Goal: Navigation & Orientation: Find specific page/section

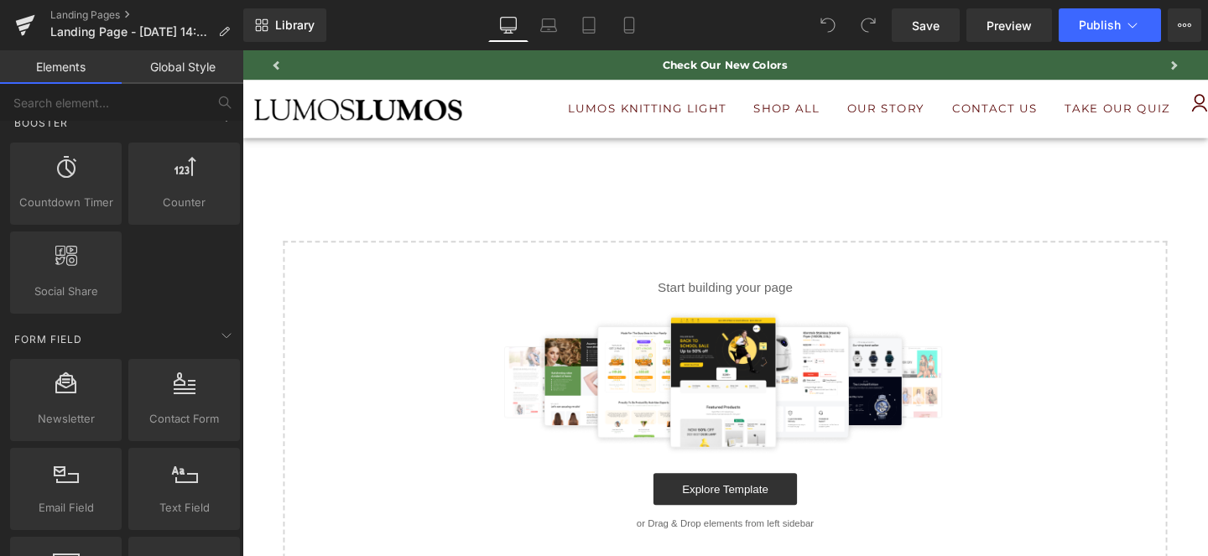
scroll to position [2200, 0]
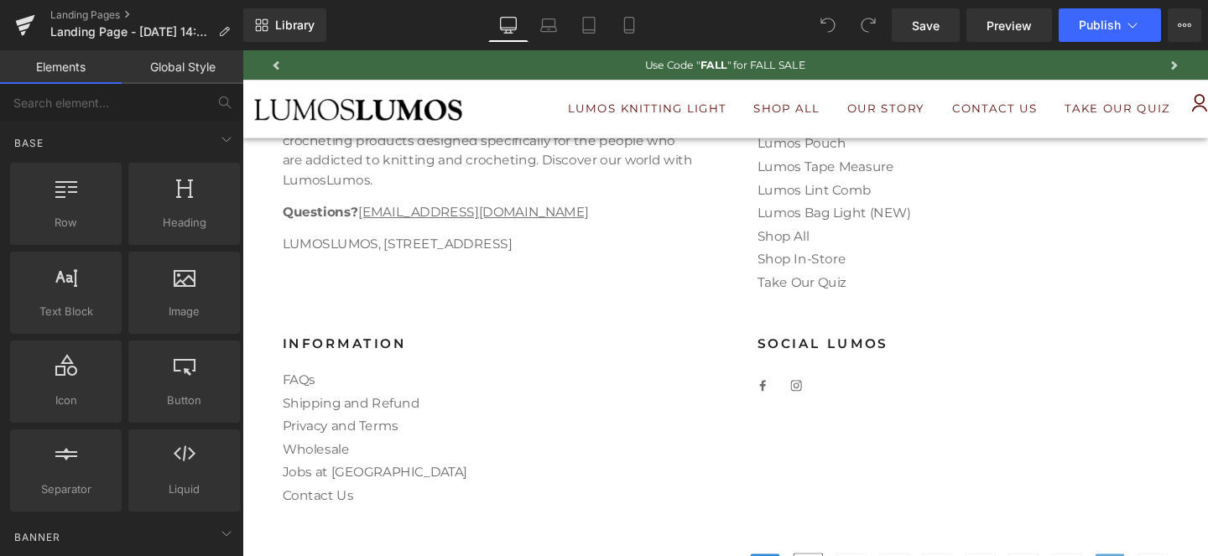
scroll to position [849, 0]
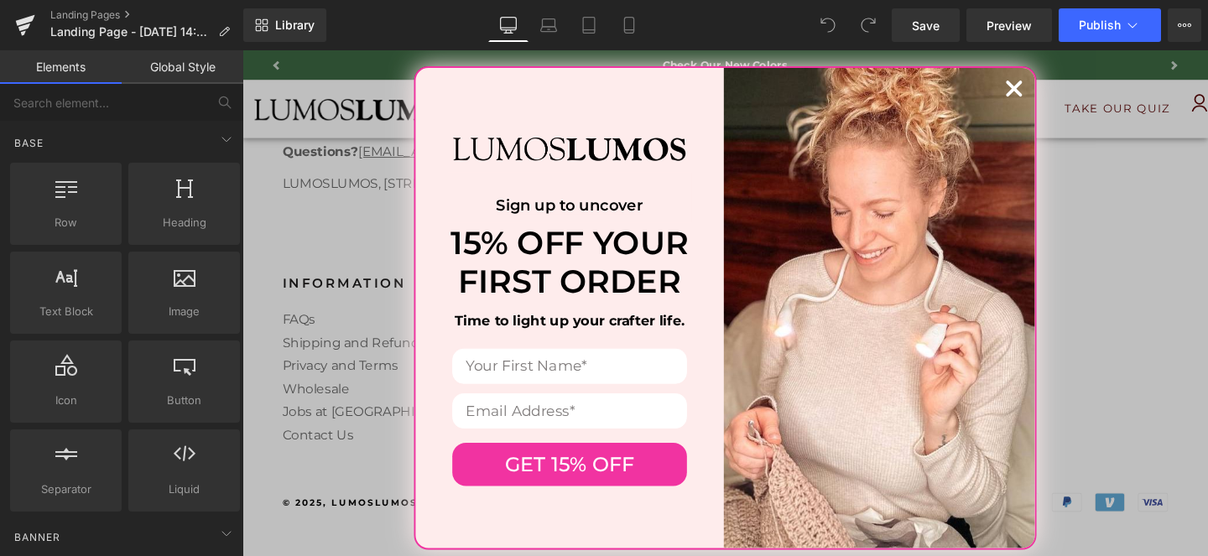
click at [1045, 87] on circle "Close dialog" at bounding box center [1054, 91] width 32 height 32
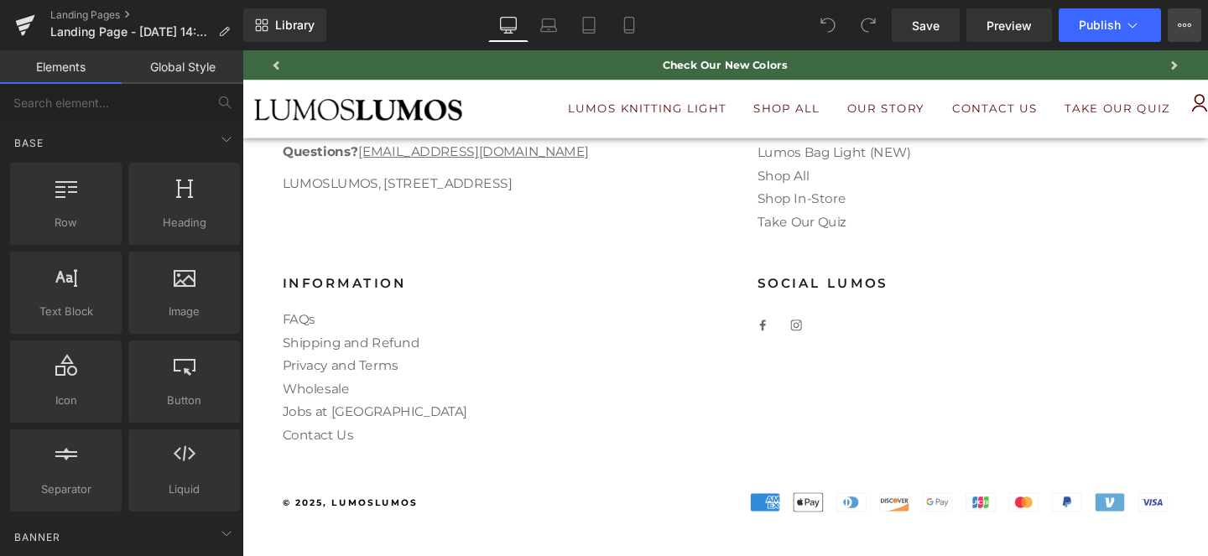
click at [1185, 32] on button "View Live Page View with current Template Save Template to Library Schedule Pub…" at bounding box center [1185, 25] width 34 height 34
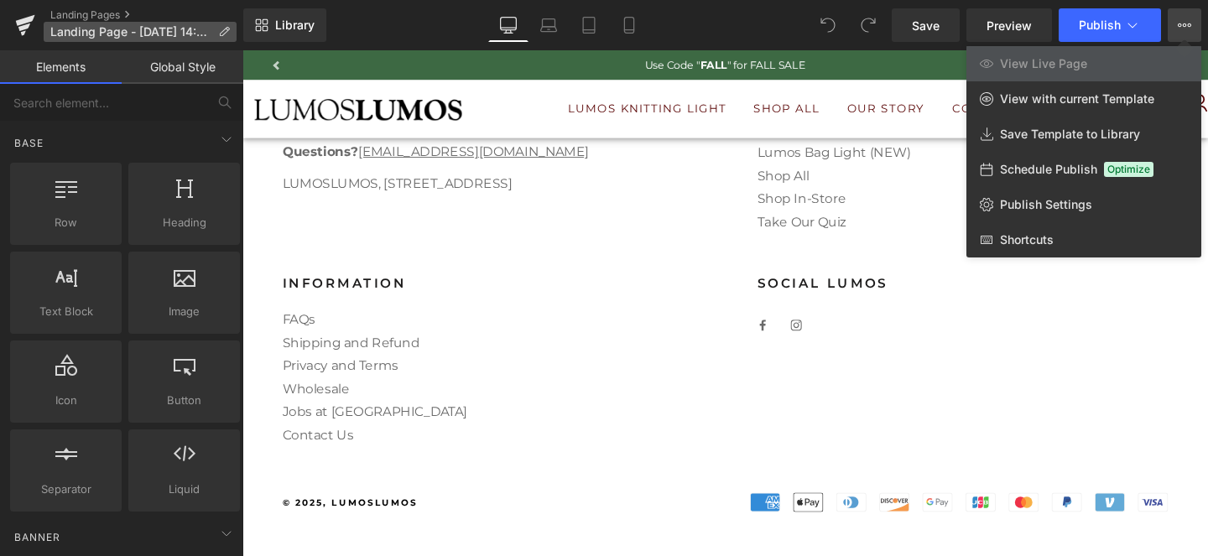
click at [218, 37] on icon at bounding box center [224, 32] width 12 height 12
